Goal: Task Accomplishment & Management: Use online tool/utility

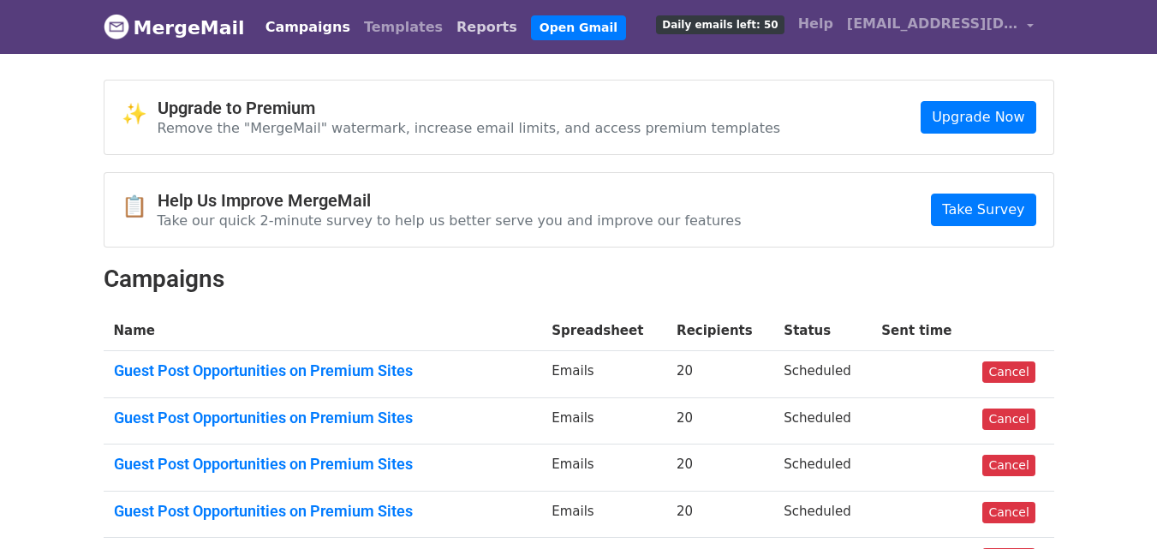
click at [450, 28] on link "Reports" at bounding box center [487, 27] width 75 height 34
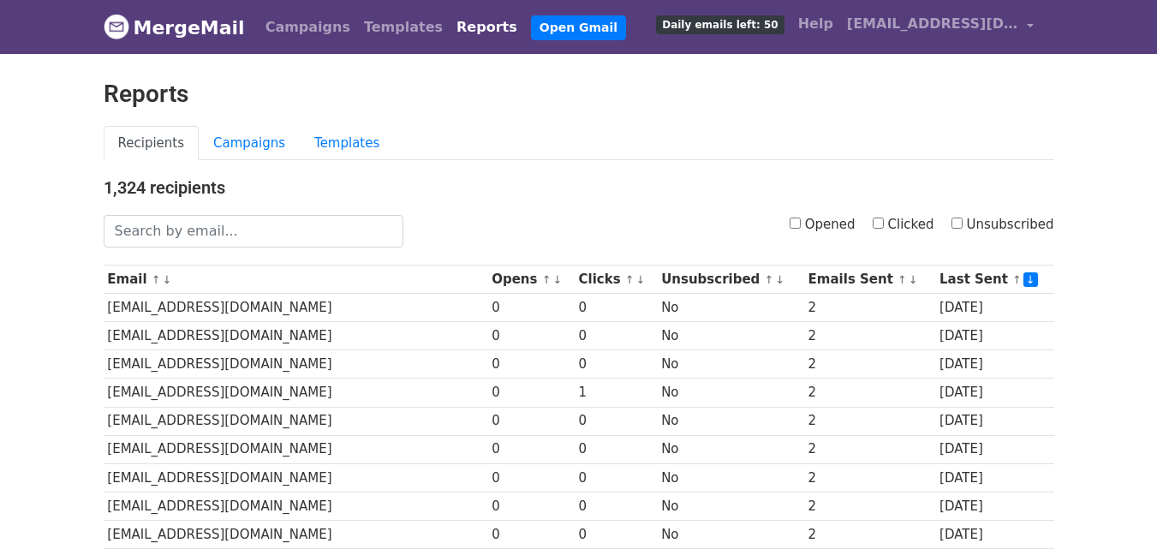
click at [801, 228] on input "Opened" at bounding box center [795, 223] width 11 height 11
checkbox input "true"
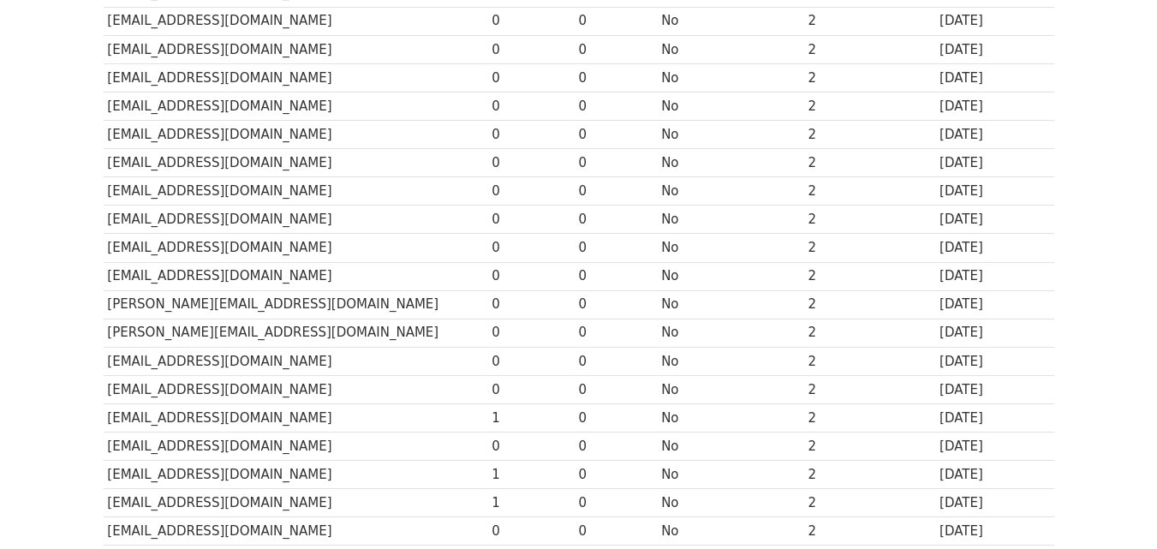
scroll to position [846, 0]
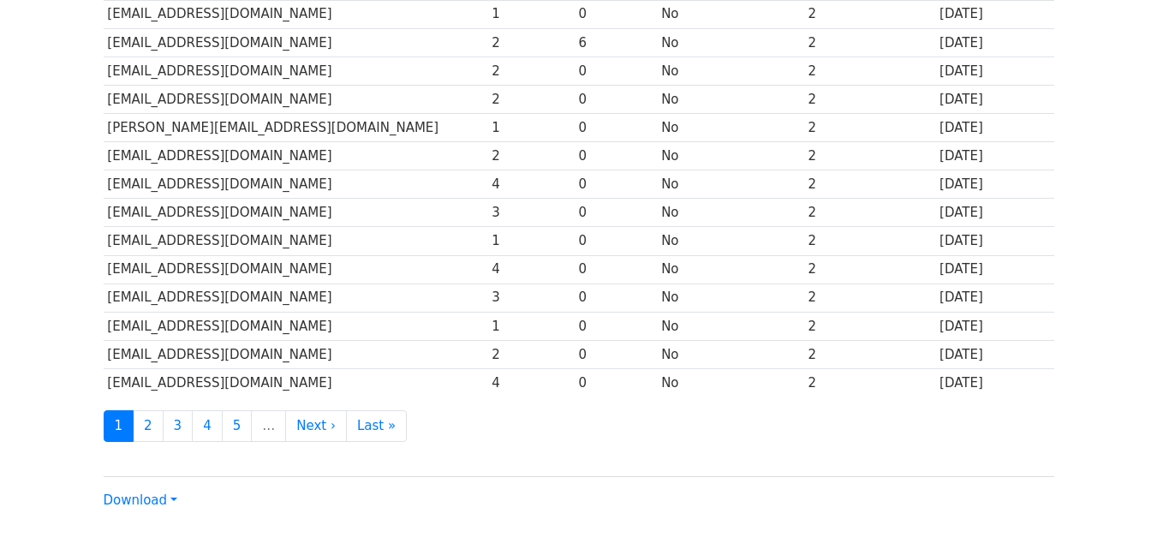
scroll to position [846, 0]
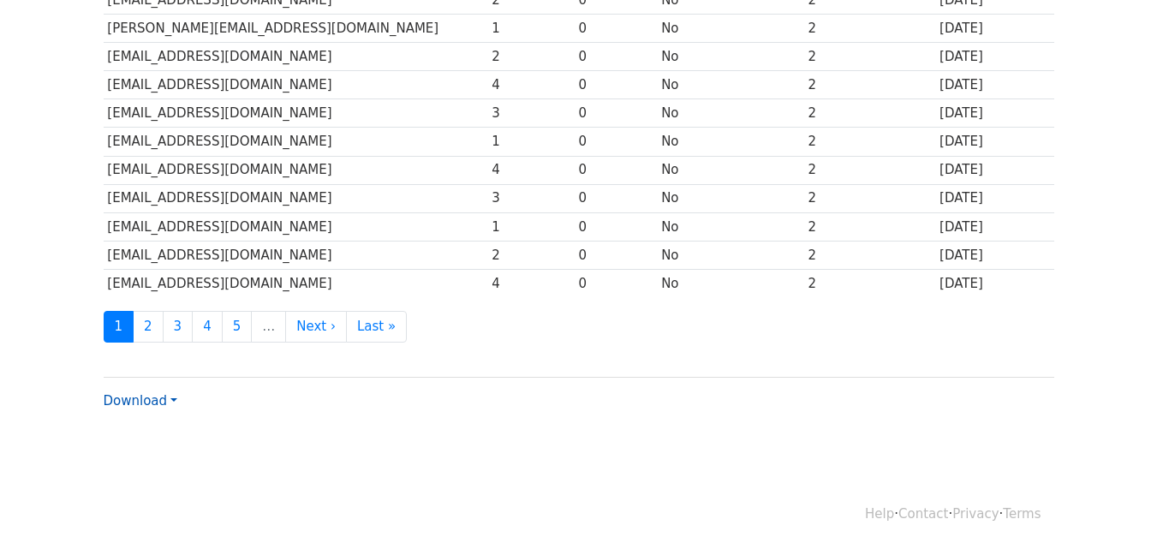
click at [141, 400] on link "Download" at bounding box center [141, 400] width 74 height 15
click at [164, 428] on link "CSV" at bounding box center [172, 433] width 135 height 27
